Goal: Information Seeking & Learning: Learn about a topic

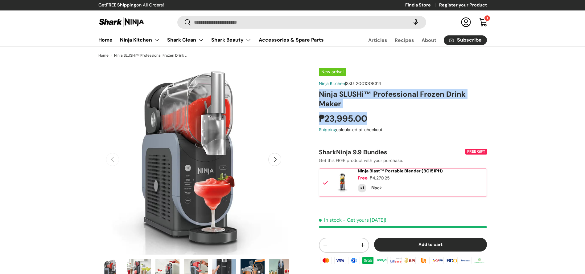
click at [379, 120] on div "New arrival Ninja Kitchen | SKU: 2001008314 Ninja SLUSHi™ Professional Frozen D…" at bounding box center [395, 249] width 182 height 370
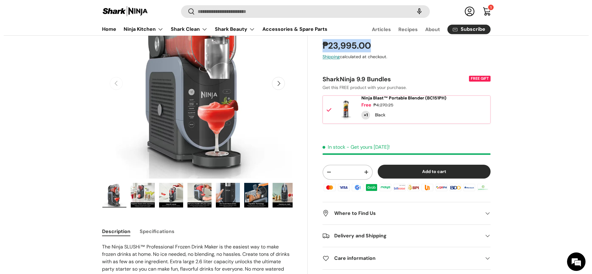
scroll to position [139, 0]
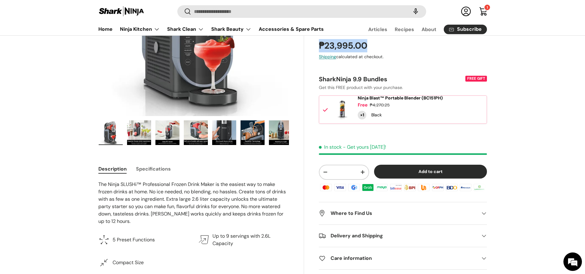
click at [148, 167] on button "Specifications" at bounding box center [153, 169] width 35 height 14
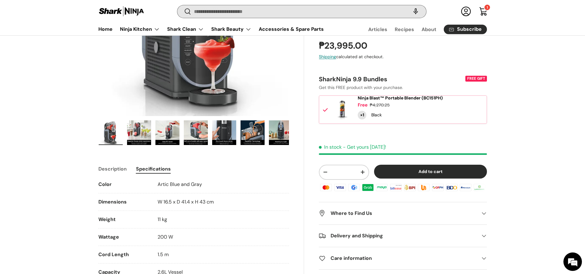
click at [208, 12] on input "Search" at bounding box center [301, 11] width 248 height 13
paste input "*******"
type input "*******"
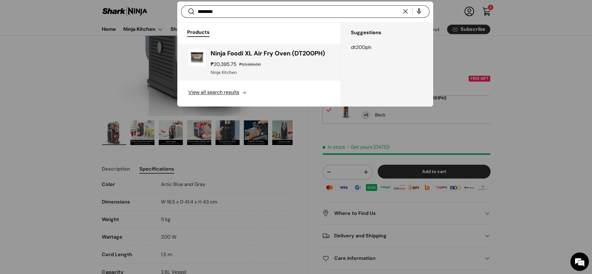
click at [242, 68] on div "Ninja Foodi XL Air Fry Oven (DT200PH) ₱20,395.75 ₱23,995.00 Unit price / Unavai…" at bounding box center [270, 62] width 119 height 27
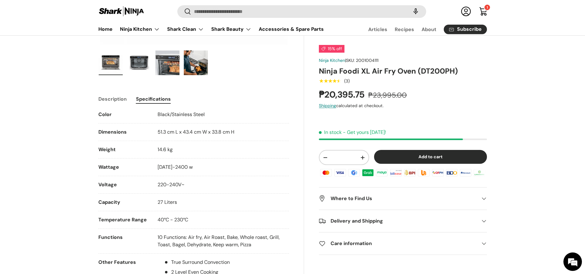
scroll to position [230, 0]
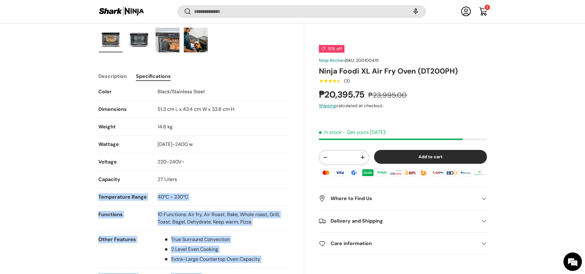
drag, startPoint x: 96, startPoint y: 92, endPoint x: 209, endPoint y: 173, distance: 139.1
click at [216, 189] on ul "Color Black/Stainless Steel Dimensions 51.3 cm L x 43.4 cm W x 33.8 cm H Weight…" at bounding box center [193, 224] width 191 height 273
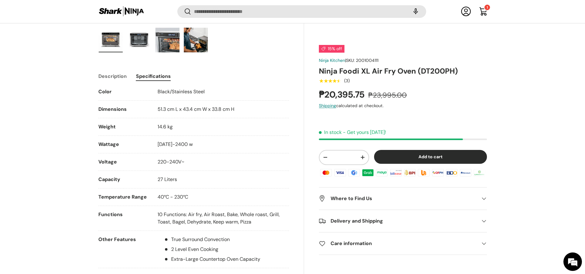
drag, startPoint x: 206, startPoint y: 196, endPoint x: 98, endPoint y: 94, distance: 148.1
click at [98, 94] on ul "Color Black/Stainless Steel Dimensions 51.3 cm L x 43.4 cm W x 33.8 cm H Weight…" at bounding box center [193, 224] width 191 height 273
copy ul "Color Black/Stainless Steel Dimensions 51.3 cm L x 43.4 cm W x 33.8 cm H Weight…"
click at [253, 221] on p "10 Functions: Air fry, Air Roast, Bake, Whole roast, Grill, Toast, Bagel, Dehyd…" at bounding box center [224, 218] width 132 height 15
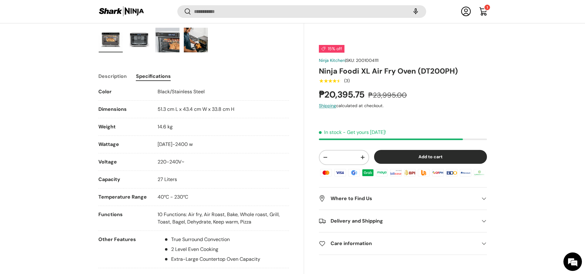
copy ul "Color Black/Stainless Steel Dimensions 51.3 cm L x 43.4 cm W x 33.8 cm H Weight…"
drag, startPoint x: 255, startPoint y: 222, endPoint x: 195, endPoint y: 243, distance: 64.1
click at [99, 93] on ul "Color Black/Stainless Steel Dimensions 51.3 cm L x 43.4 cm W x 33.8 cm H Weight…" at bounding box center [193, 224] width 191 height 273
click at [328, 76] on h1 "Ninja Foodi XL Air Fry Oven (DT200PH)" at bounding box center [403, 71] width 168 height 10
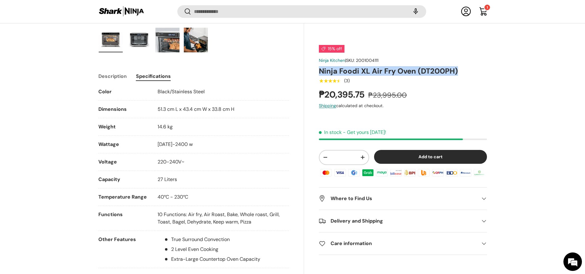
click at [328, 76] on h1 "Ninja Foodi XL Air Fry Oven (DT200PH)" at bounding box center [403, 71] width 168 height 10
copy div "Ninja Foodi XL Air Fry Oven (DT200PH)"
